Goal: Use online tool/utility: Utilize a website feature to perform a specific function

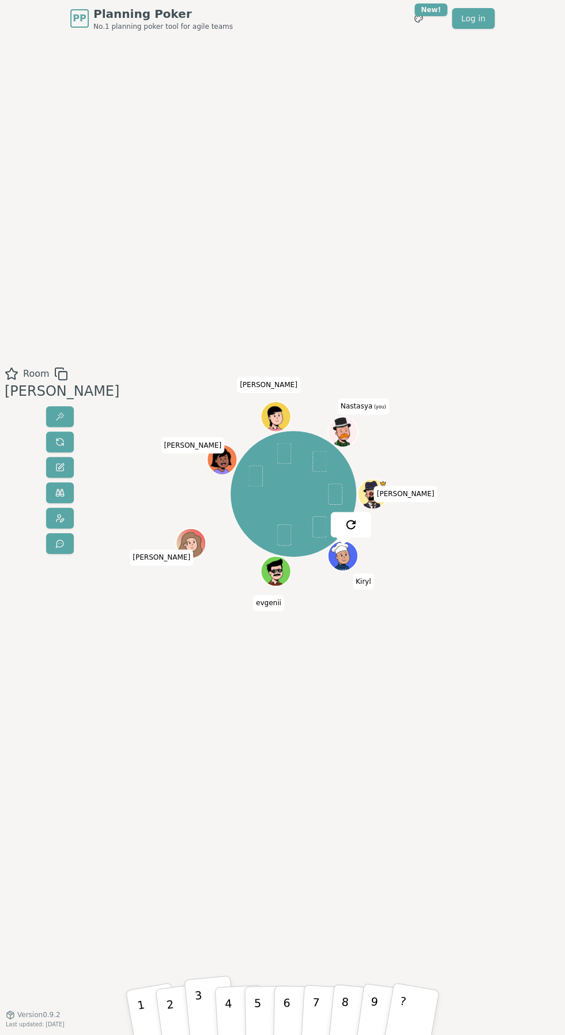
click at [207, 1013] on button "3" at bounding box center [210, 1011] width 53 height 73
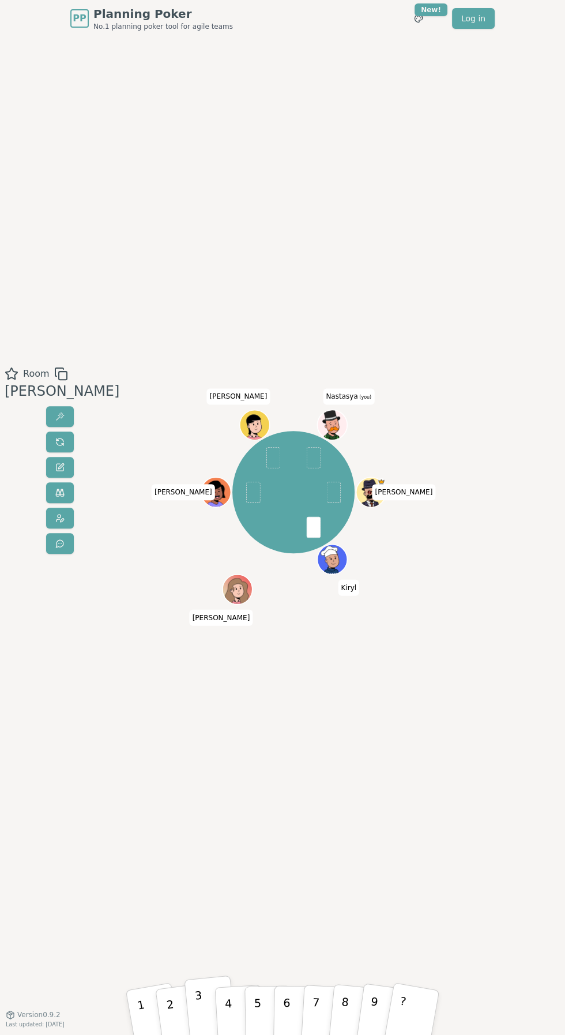
click at [212, 1008] on button "3" at bounding box center [210, 1011] width 53 height 73
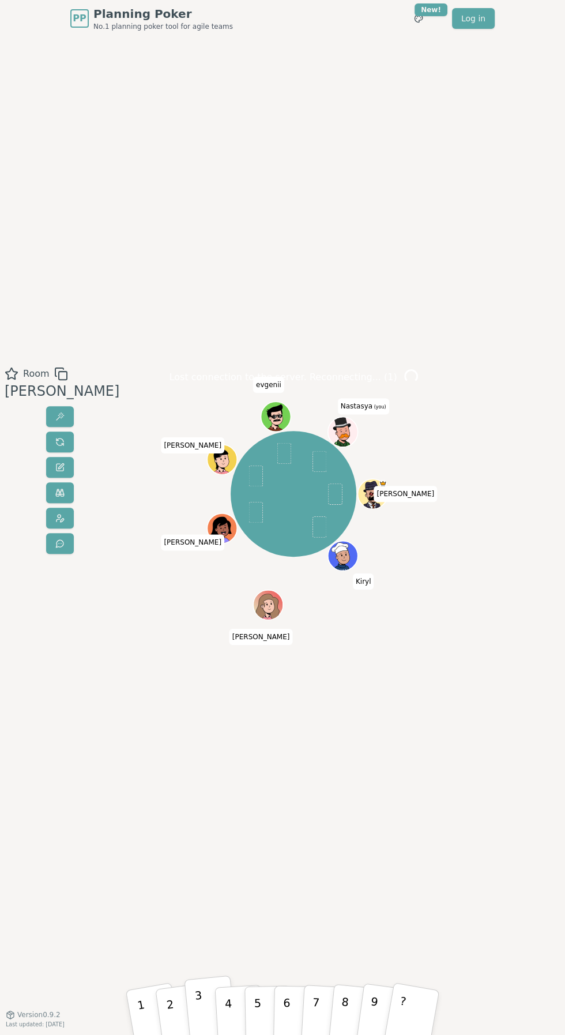
click at [213, 1014] on button "3" at bounding box center [210, 1011] width 53 height 73
click at [200, 1010] on p "3" at bounding box center [200, 1012] width 12 height 51
click at [211, 1006] on button "3" at bounding box center [210, 1011] width 53 height 73
click at [207, 1012] on button "3" at bounding box center [210, 1011] width 53 height 73
click at [198, 1018] on p "3" at bounding box center [200, 1012] width 12 height 51
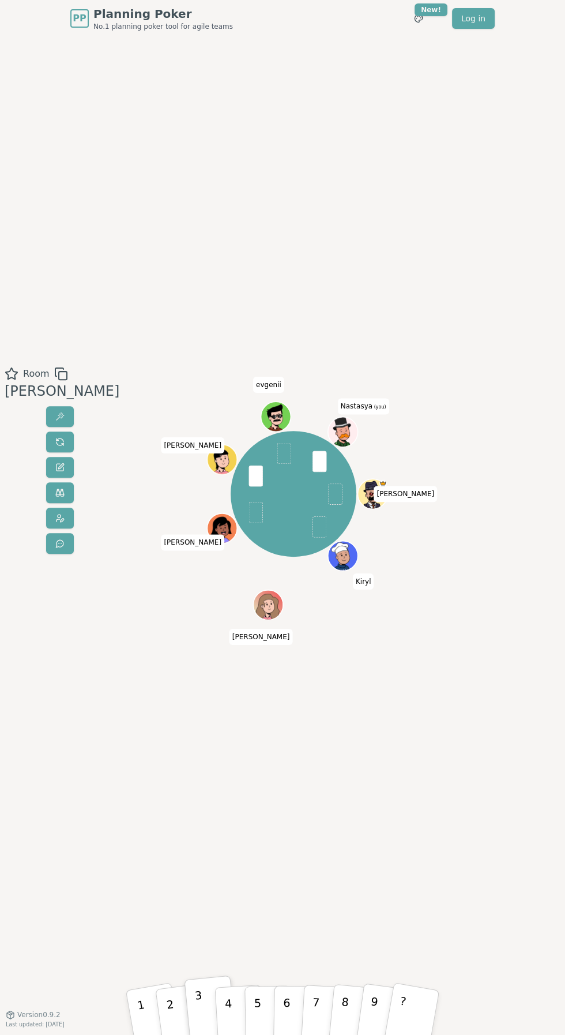
click at [211, 1011] on button "3" at bounding box center [210, 1011] width 53 height 73
click at [199, 1022] on p "3" at bounding box center [200, 1012] width 12 height 51
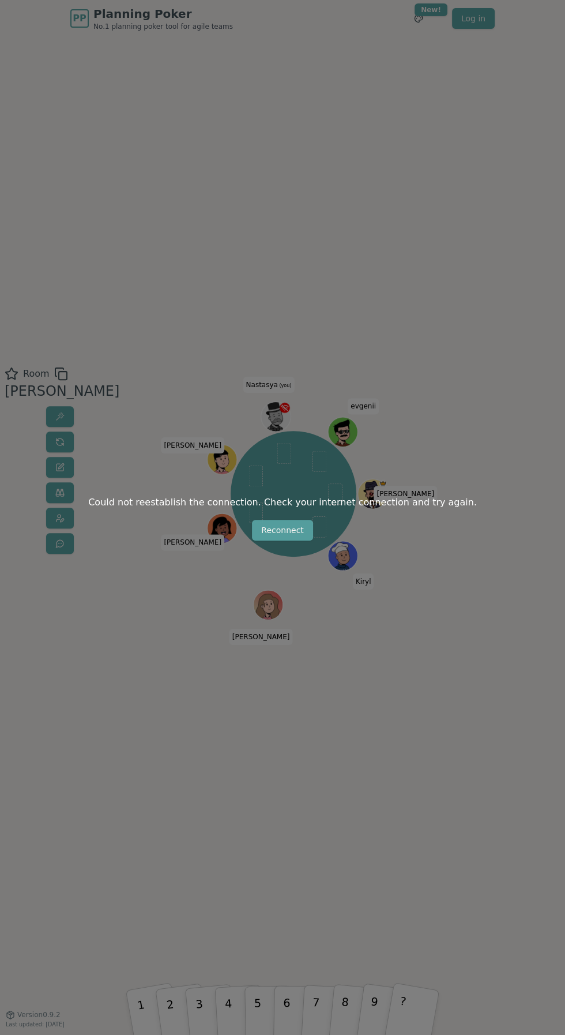
click at [304, 539] on button "Reconnect" at bounding box center [282, 530] width 61 height 21
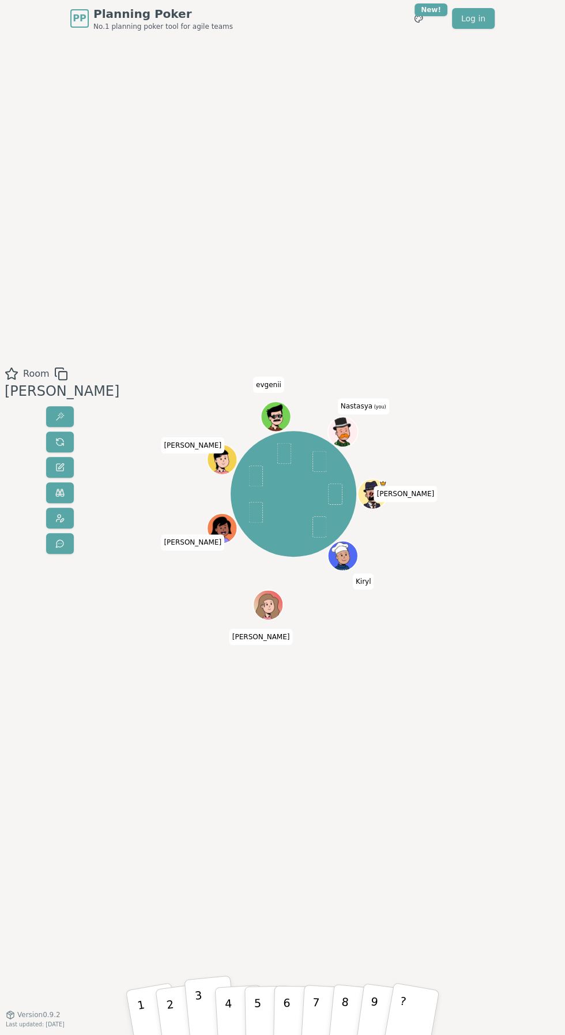
click at [208, 1025] on button "3" at bounding box center [210, 1011] width 53 height 73
click at [453, 763] on div "Room Beavers Sergey N Kiryl Kate Sergei S Anatoly evgenii Nastasya (you) 1 2 3 …" at bounding box center [282, 525] width 565 height 977
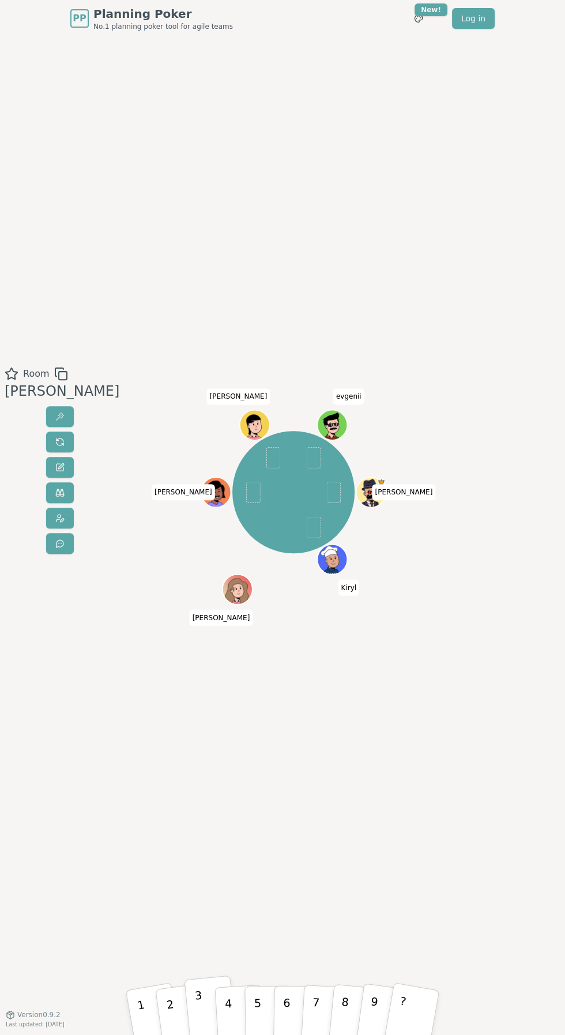
click at [210, 1028] on button "3" at bounding box center [210, 1011] width 53 height 73
click at [211, 1019] on button "3" at bounding box center [210, 1011] width 53 height 73
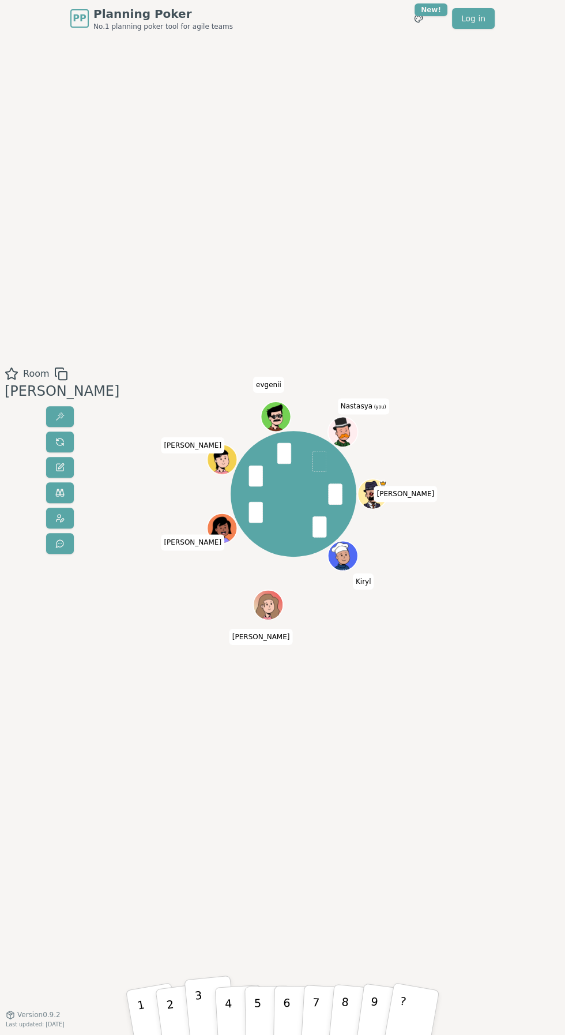
click at [200, 1022] on p "3" at bounding box center [200, 1012] width 12 height 51
